Goal: Find specific page/section: Find specific page/section

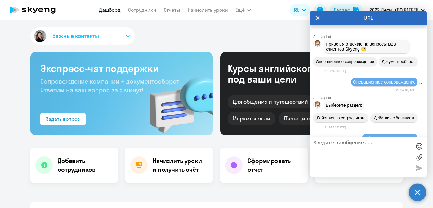
select select "30"
click at [345, 148] on textarea at bounding box center [362, 156] width 98 height 33
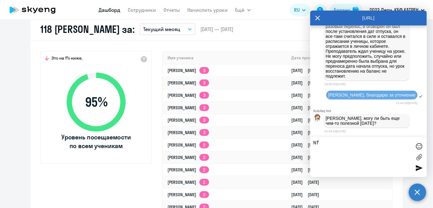
type textarea "N"
type textarea "M"
type textarea "N"
click at [347, 157] on textarea at bounding box center [362, 156] width 98 height 33
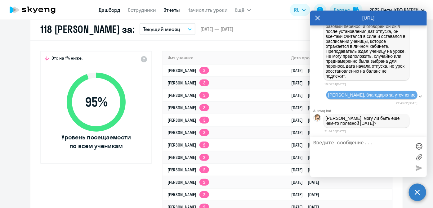
click at [178, 11] on link "Отчеты" at bounding box center [172, 10] width 16 height 6
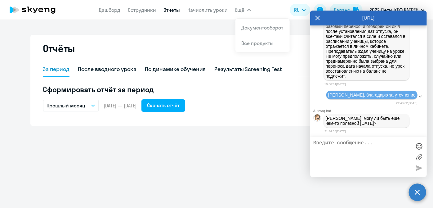
click at [239, 10] on span "Ещё" at bounding box center [239, 9] width 9 height 7
click at [248, 12] on button "Ещё" at bounding box center [243, 10] width 16 height 12
click at [246, 27] on link "Документооборот" at bounding box center [262, 27] width 42 height 6
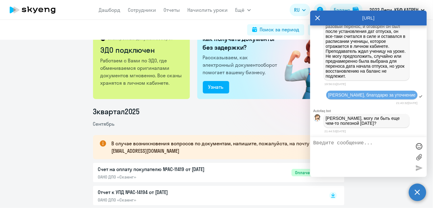
scroll to position [28, 0]
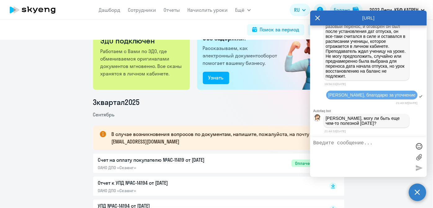
click at [184, 161] on p "Счет на оплату покупателю №AC-11419 от [DATE]" at bounding box center [163, 159] width 130 height 7
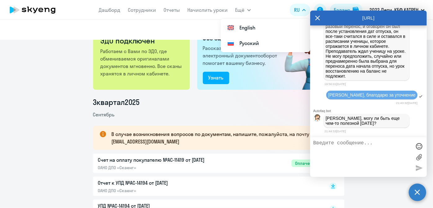
click at [336, 155] on textarea at bounding box center [362, 156] width 98 height 33
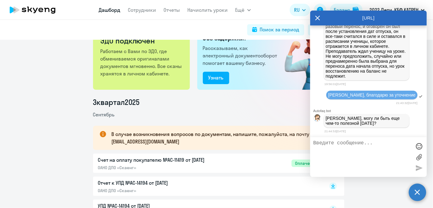
click at [111, 7] on link "Дашборд" at bounding box center [110, 10] width 22 height 6
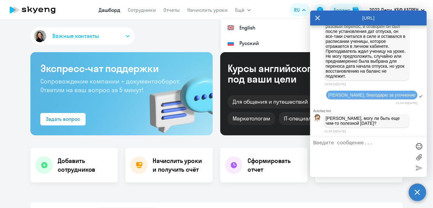
click at [320, 18] on icon at bounding box center [317, 18] width 5 height 15
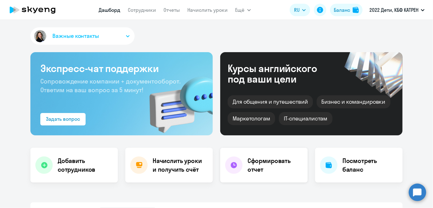
select select "30"
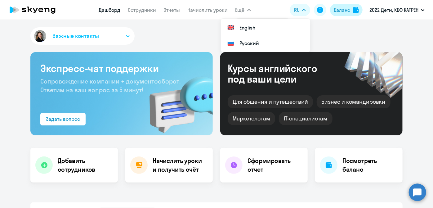
click at [343, 11] on div "Баланс" at bounding box center [342, 9] width 16 height 7
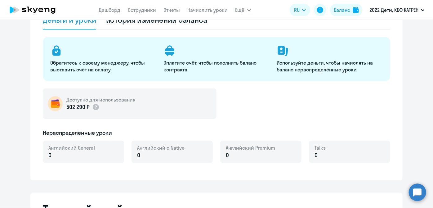
select select "english_adult_not_native_speaker"
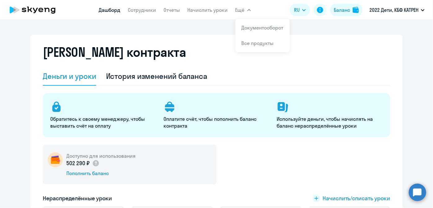
click at [104, 11] on link "Дашборд" at bounding box center [110, 10] width 22 height 6
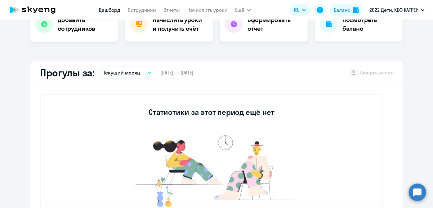
scroll to position [84, 0]
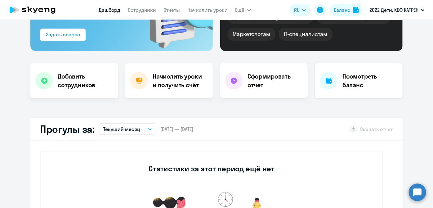
select select "30"
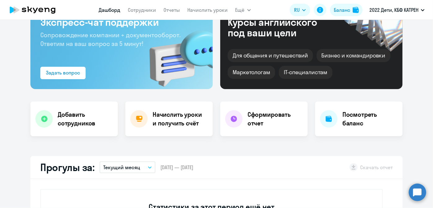
scroll to position [57, 0]
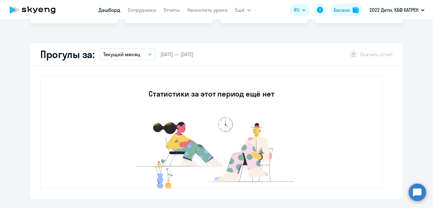
scroll to position [169, 0]
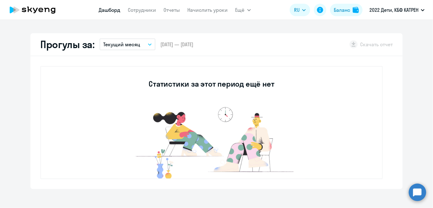
click at [148, 47] on button "Текущий месяц" at bounding box center [128, 44] width 56 height 12
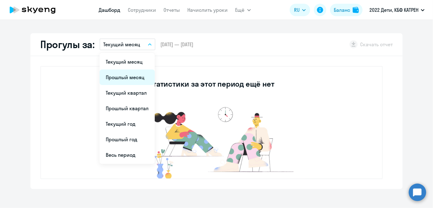
select select "30"
click at [135, 73] on li "Прошлый месяц" at bounding box center [127, 77] width 55 height 16
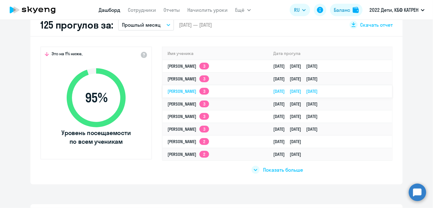
scroll to position [197, 0]
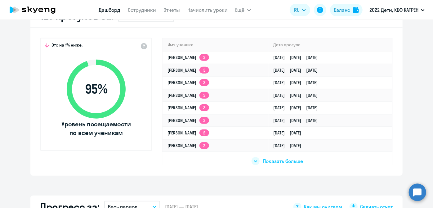
click at [285, 160] on span "Показать больше" at bounding box center [283, 160] width 40 height 7
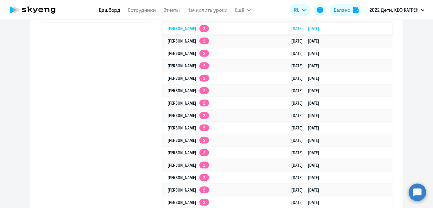
scroll to position [338, 0]
